Goal: Task Accomplishment & Management: Complete application form

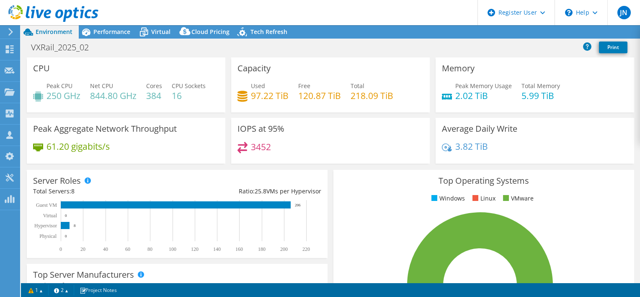
select select "USEast"
select select "USD"
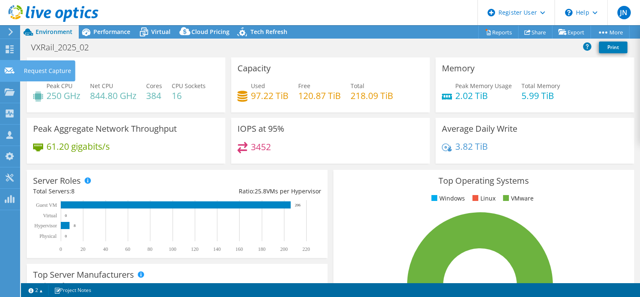
click at [29, 71] on div "Request Capture" at bounding box center [48, 70] width 56 height 21
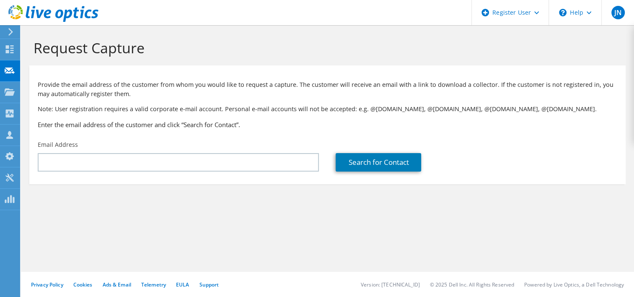
click at [101, 171] on div "Email Address" at bounding box center [178, 155] width 298 height 39
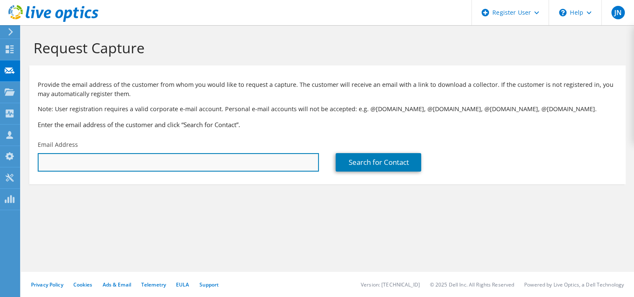
click at [96, 164] on input "text" at bounding box center [178, 162] width 281 height 18
paste input "[EMAIL_ADDRESS][DOMAIN_NAME]"
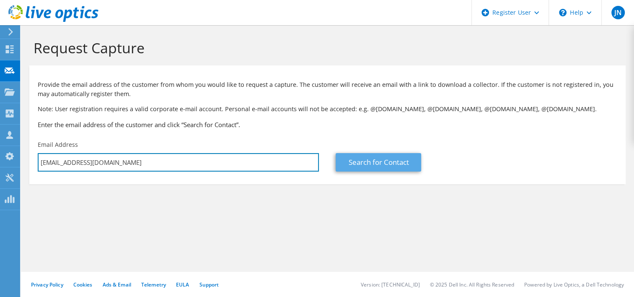
type input "[EMAIL_ADDRESS][DOMAIN_NAME]"
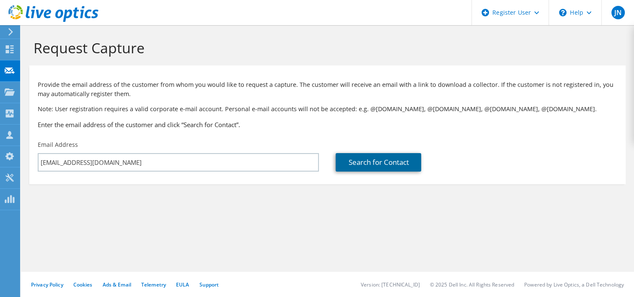
click at [371, 157] on link "Search for Contact" at bounding box center [379, 162] width 86 height 18
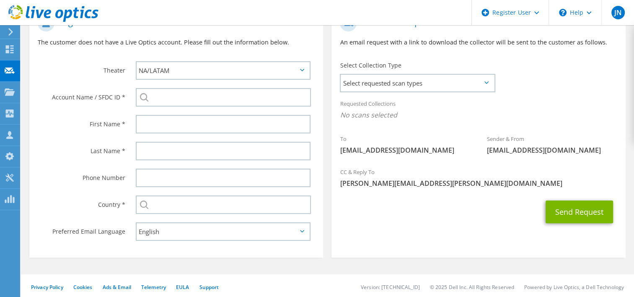
scroll to position [128, 0]
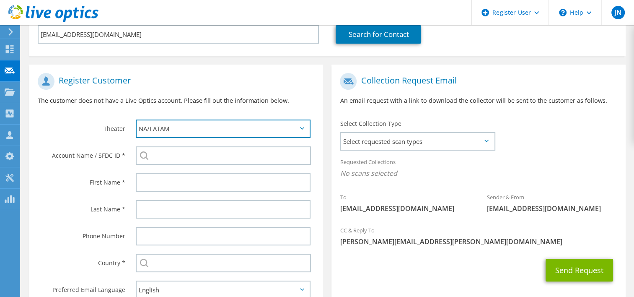
click at [183, 127] on select "APJ EMEA NA/LATAM" at bounding box center [223, 128] width 175 height 18
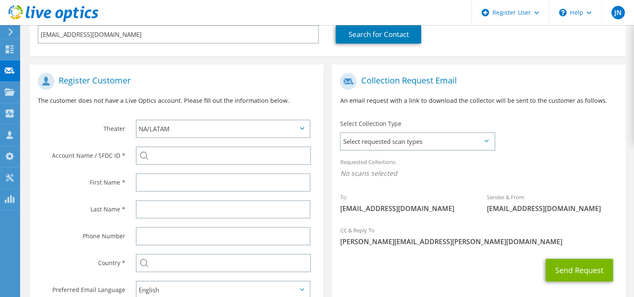
click at [198, 96] on p "The customer does not have a Live Optics account. Please fill out the informati…" at bounding box center [176, 100] width 277 height 9
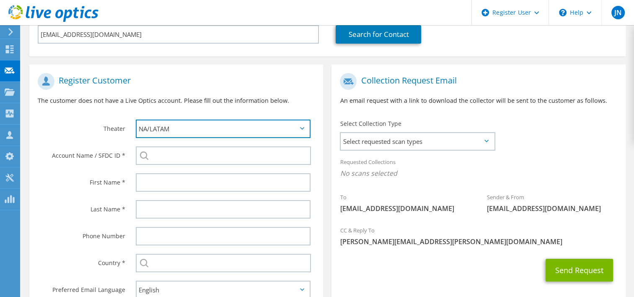
click at [196, 134] on select "APJ EMEA NA/LATAM" at bounding box center [223, 128] width 175 height 18
click at [136, 119] on select "APJ EMEA NA/LATAM" at bounding box center [223, 128] width 175 height 18
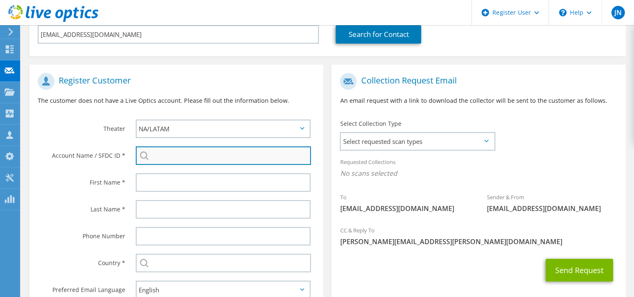
click at [168, 161] on input "search" at bounding box center [224, 155] width 176 height 18
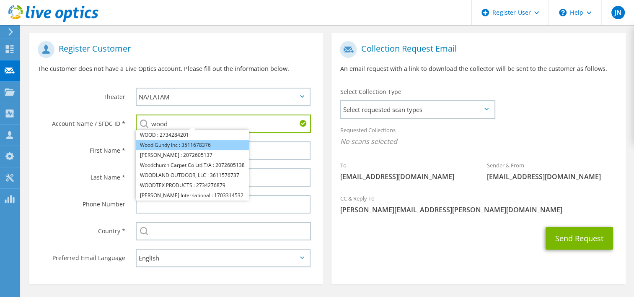
scroll to position [165, 0]
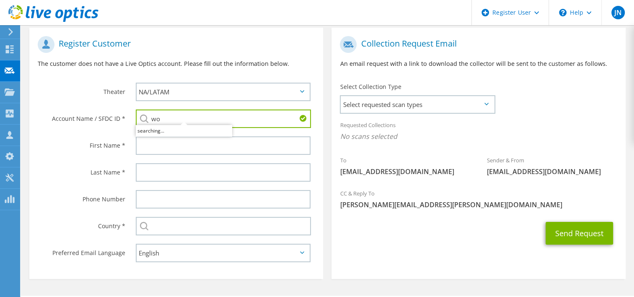
type input "w"
type input "t"
click at [188, 131] on li "WOOD CO TELEPHONE CO : 2005505486" at bounding box center [195, 130] width 119 height 10
type input "WOOD CO TELEPHONE CO : 2005505486"
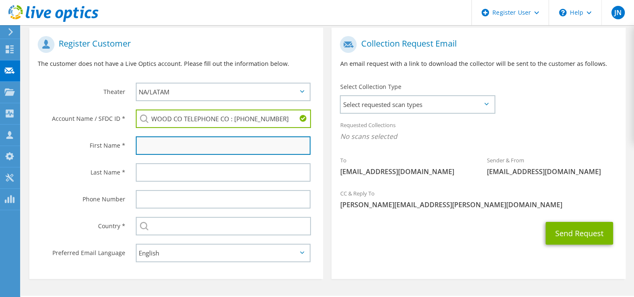
click at [190, 146] on input "text" at bounding box center [223, 145] width 175 height 18
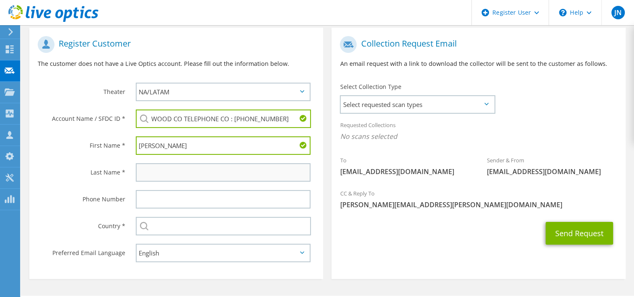
type input "Noah"
click at [185, 167] on input "text" at bounding box center [223, 172] width 175 height 18
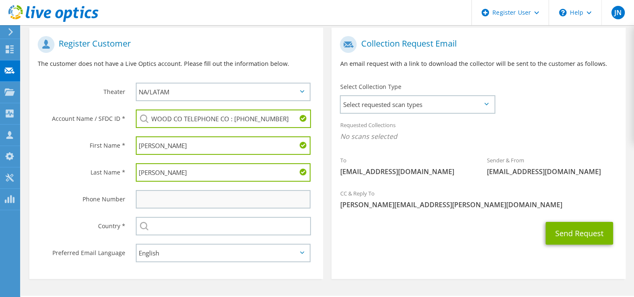
type input "Pockat"
click at [174, 204] on input "text" at bounding box center [223, 199] width 175 height 18
click at [433, 254] on section "Collection Request Email An email request with a link to download the collector…" at bounding box center [479, 153] width 294 height 251
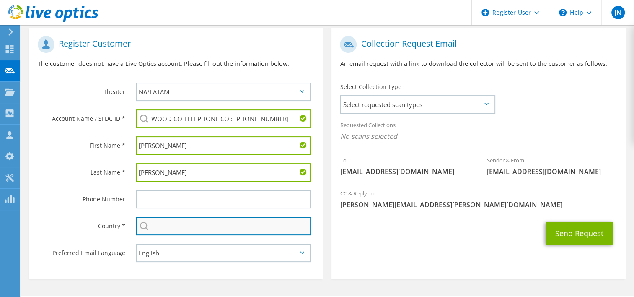
click at [206, 226] on input "text" at bounding box center [224, 226] width 176 height 18
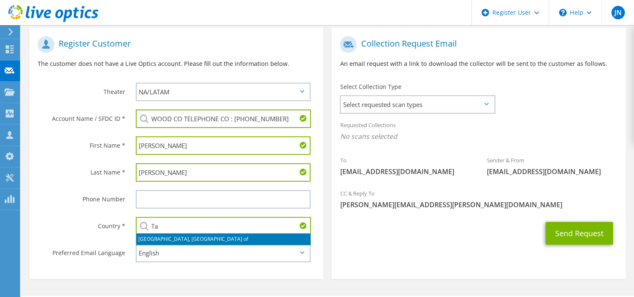
type input "T"
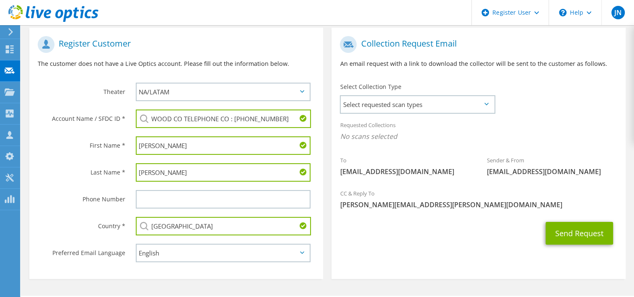
type input "[GEOGRAPHIC_DATA]"
click at [546, 222] on button "Send Request" at bounding box center [579, 233] width 67 height 23
click at [469, 110] on span "Select requested scan types" at bounding box center [417, 104] width 153 height 17
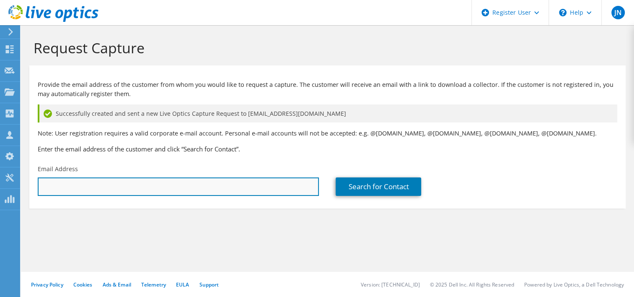
click at [190, 190] on input "text" at bounding box center [178, 186] width 281 height 18
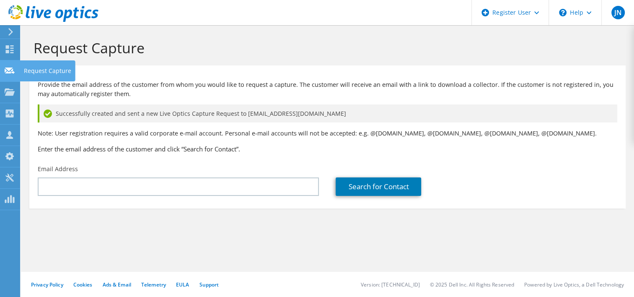
click at [11, 75] on div at bounding box center [10, 71] width 10 height 9
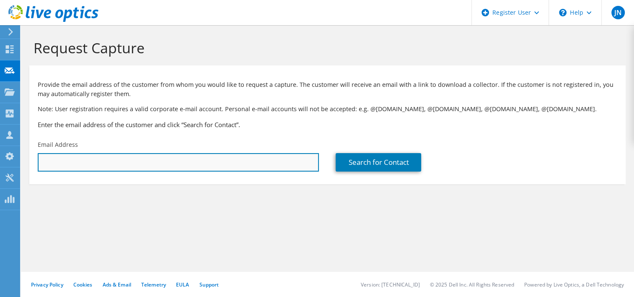
click at [97, 161] on input "text" at bounding box center [178, 162] width 281 height 18
paste input "[EMAIL_ADDRESS][DOMAIN_NAME]"
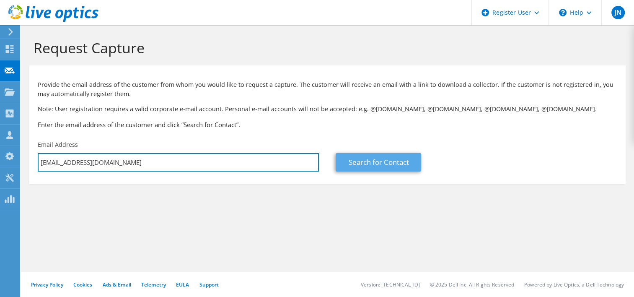
type input "[EMAIL_ADDRESS][DOMAIN_NAME]"
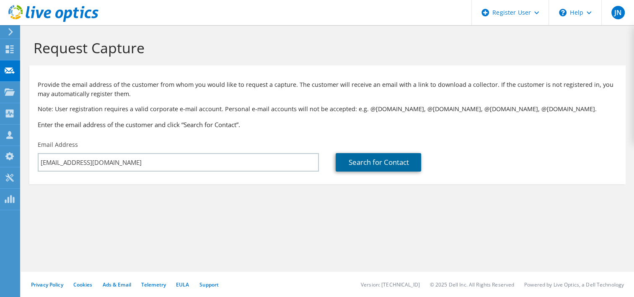
click at [367, 158] on link "Search for Contact" at bounding box center [379, 162] width 86 height 18
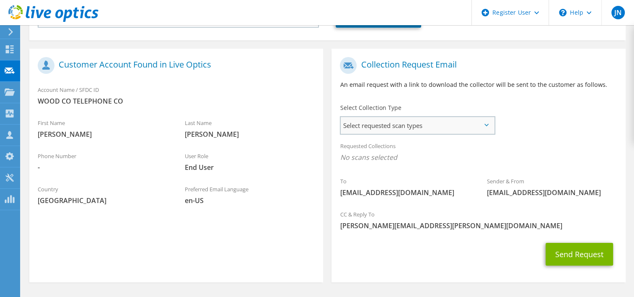
scroll to position [144, 0]
click at [462, 132] on span "Select requested scan types" at bounding box center [417, 125] width 153 height 17
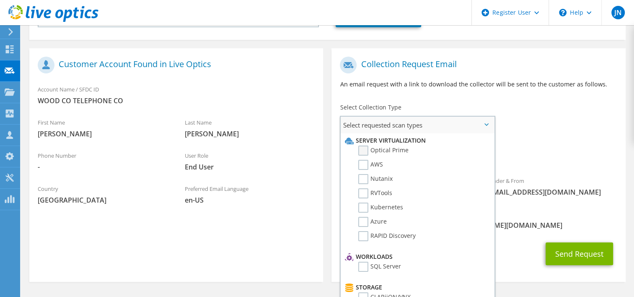
click at [360, 150] on label "Optical Prime" at bounding box center [383, 150] width 50 height 10
click at [0, 0] on input "Optical Prime" at bounding box center [0, 0] width 0 height 0
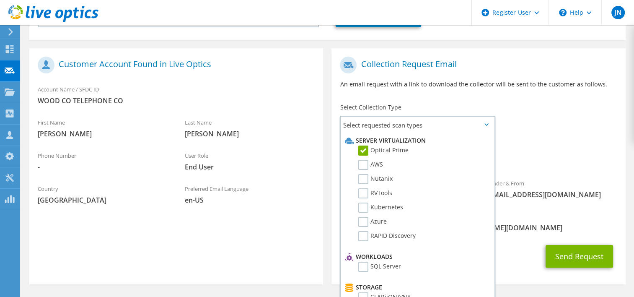
click at [545, 163] on span "Optical Prime" at bounding box center [478, 159] width 277 height 14
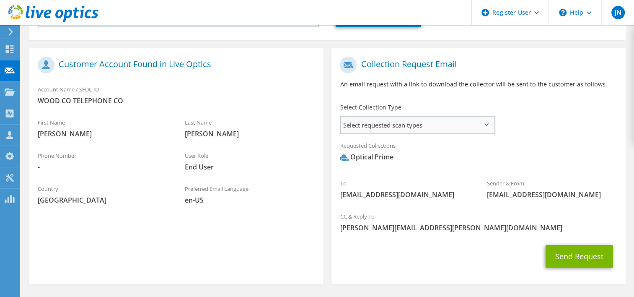
click at [484, 130] on span "Select requested scan types" at bounding box center [417, 125] width 153 height 17
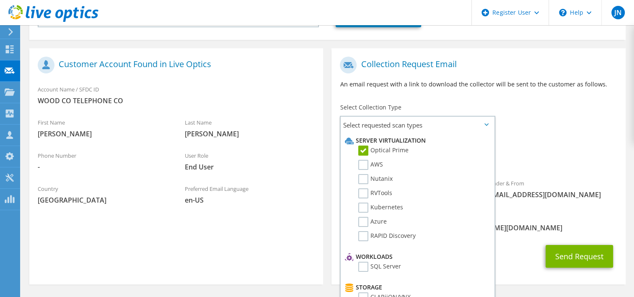
click at [589, 168] on div "Requested Collections No scans selected Optical Prime" at bounding box center [479, 154] width 294 height 34
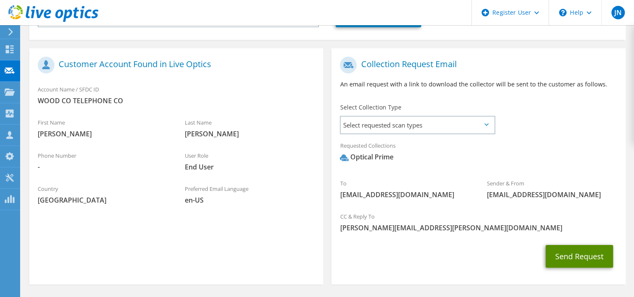
click at [570, 260] on button "Send Request" at bounding box center [579, 256] width 67 height 23
